Goal: Task Accomplishment & Management: Use online tool/utility

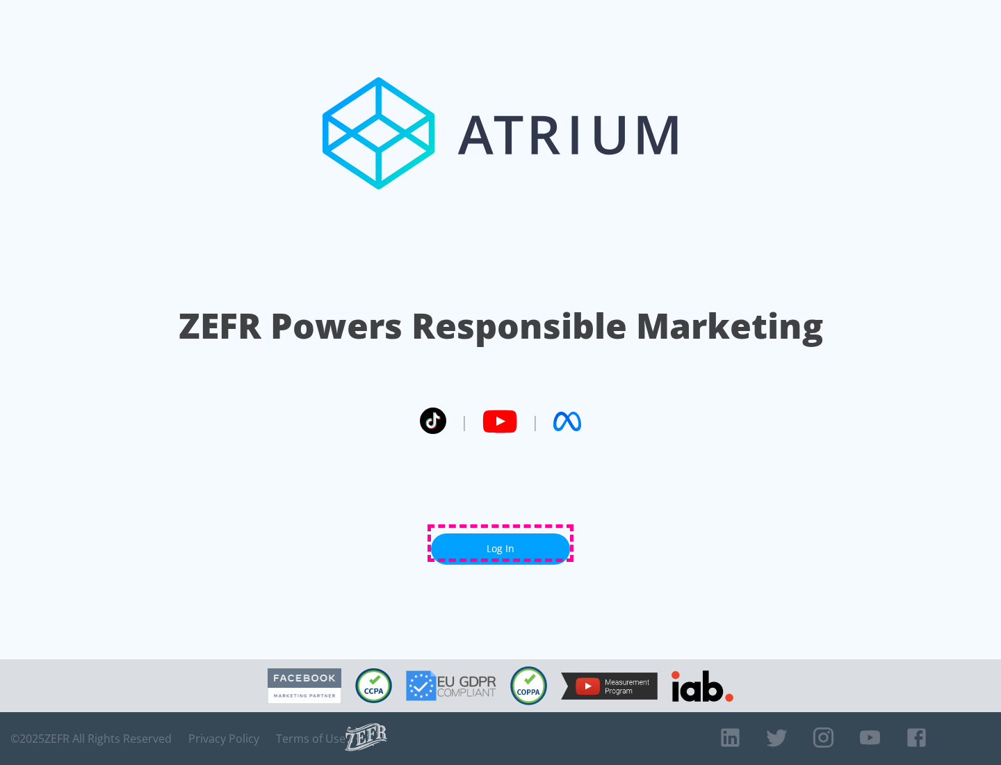
click at [501, 543] on link "Log In" at bounding box center [500, 548] width 139 height 31
